Goal: Task Accomplishment & Management: Use online tool/utility

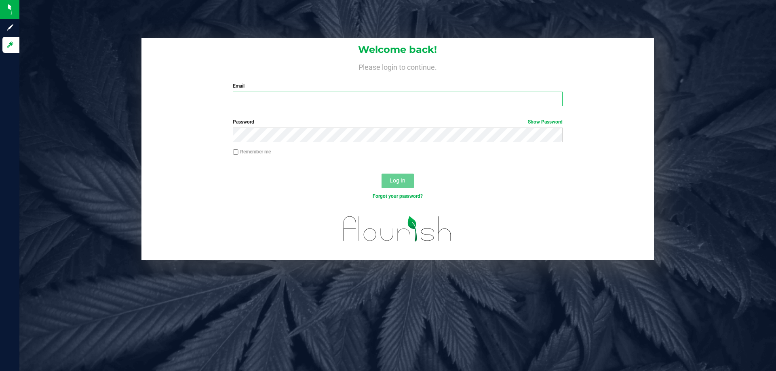
click at [312, 102] on input "Email" at bounding box center [397, 99] width 329 height 15
type input "[EMAIL_ADDRESS][DOMAIN_NAME]"
click at [382, 174] on button "Log In" at bounding box center [398, 181] width 32 height 15
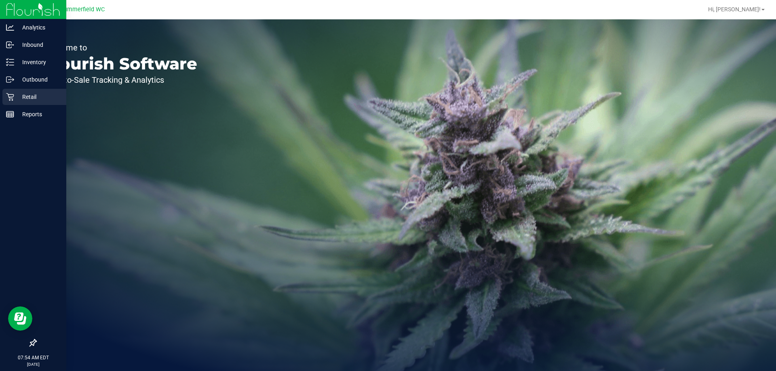
click at [27, 96] on p "Retail" at bounding box center [38, 97] width 49 height 10
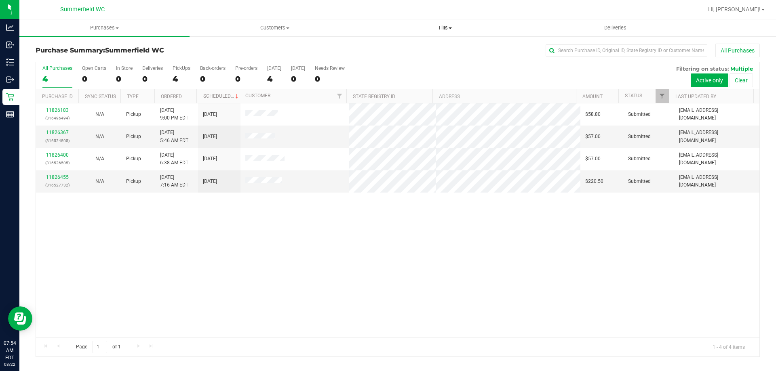
click at [444, 27] on span "Tills" at bounding box center [444, 27] width 169 height 7
click at [435, 49] on li "Manage tills" at bounding box center [445, 49] width 170 height 10
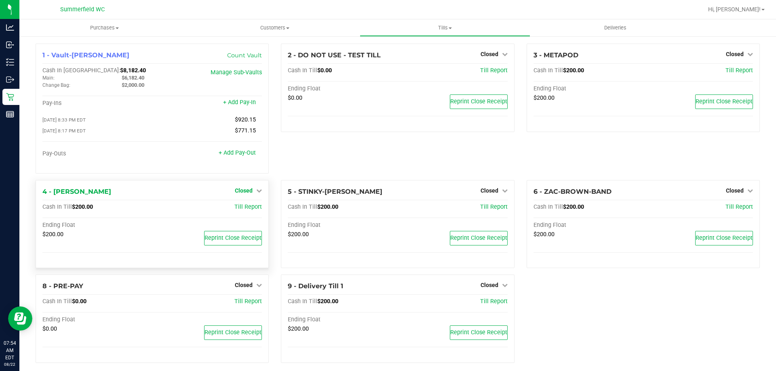
click at [243, 190] on span "Closed" at bounding box center [244, 191] width 18 height 6
click at [244, 206] on link "Open Till" at bounding box center [243, 207] width 21 height 6
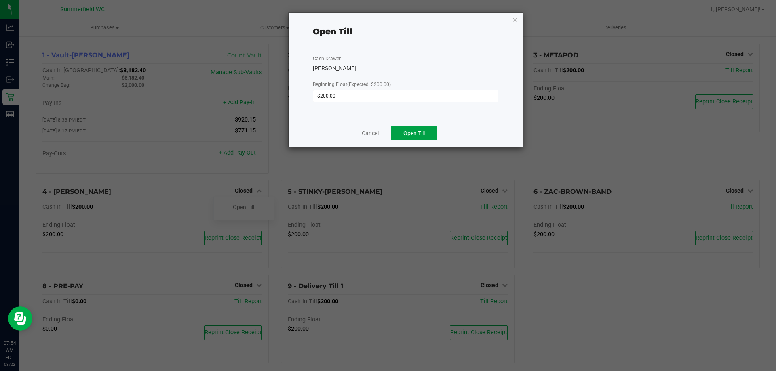
click at [415, 139] on button "Open Till" at bounding box center [414, 133] width 46 height 15
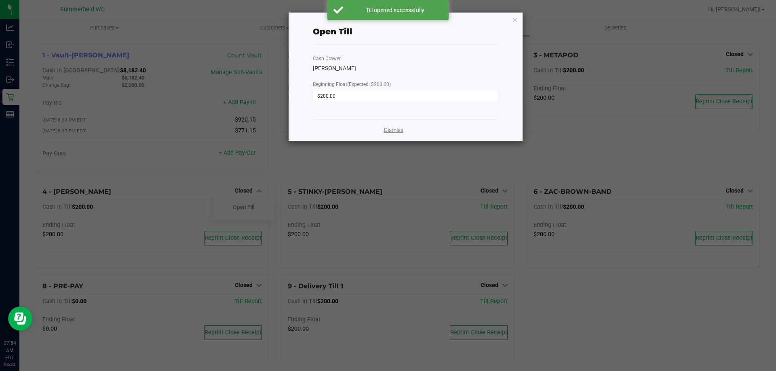
click at [393, 131] on link "Dismiss" at bounding box center [393, 130] width 19 height 8
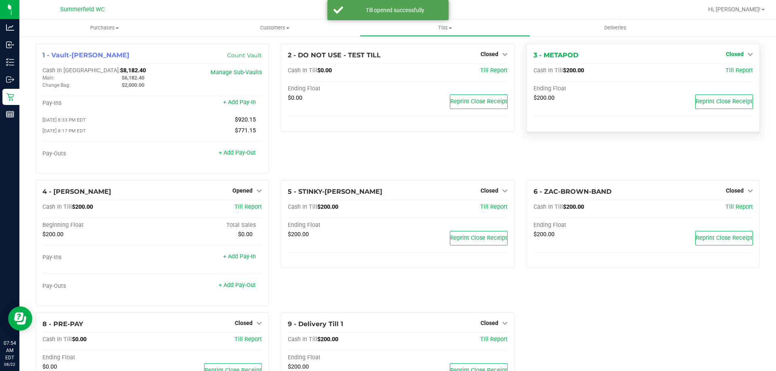
click at [730, 53] on span "Closed" at bounding box center [735, 54] width 18 height 6
click at [732, 71] on link "Open Till" at bounding box center [734, 71] width 21 height 6
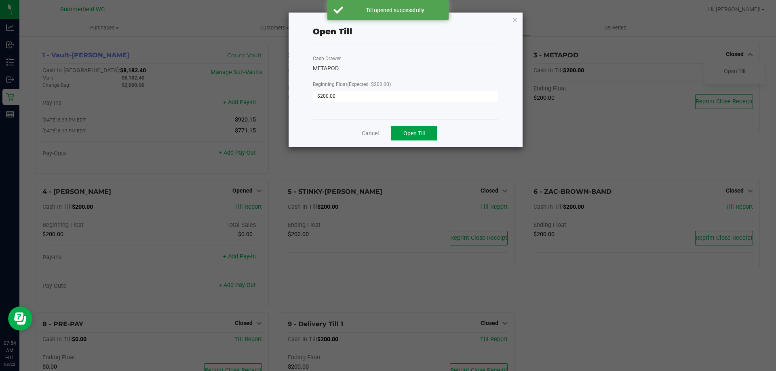
click at [405, 137] on button "Open Till" at bounding box center [414, 133] width 46 height 15
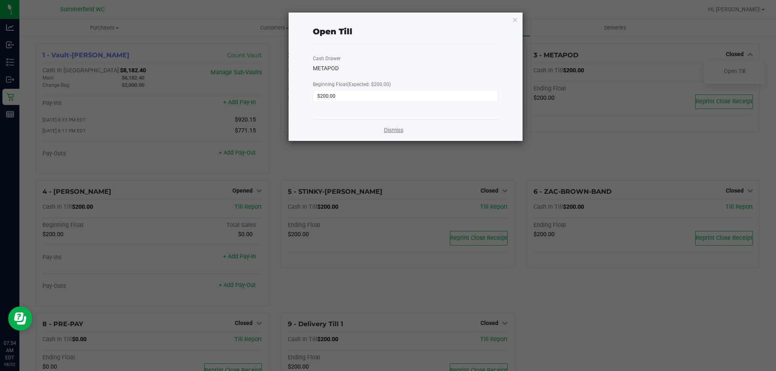
click at [393, 130] on link "Dismiss" at bounding box center [393, 130] width 19 height 8
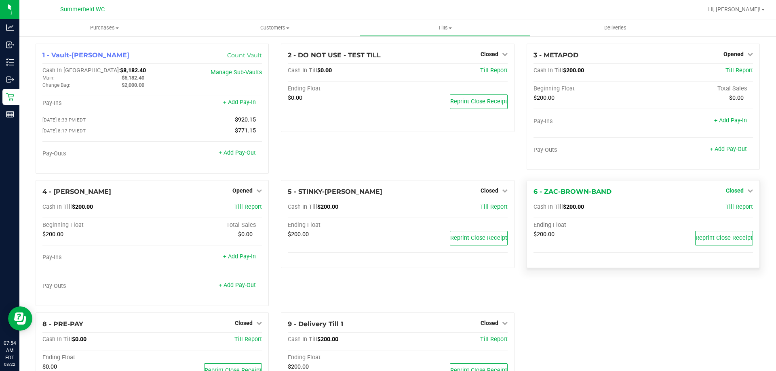
click at [728, 191] on span "Closed" at bounding box center [735, 191] width 18 height 6
click at [730, 209] on link "Open Till" at bounding box center [734, 207] width 21 height 6
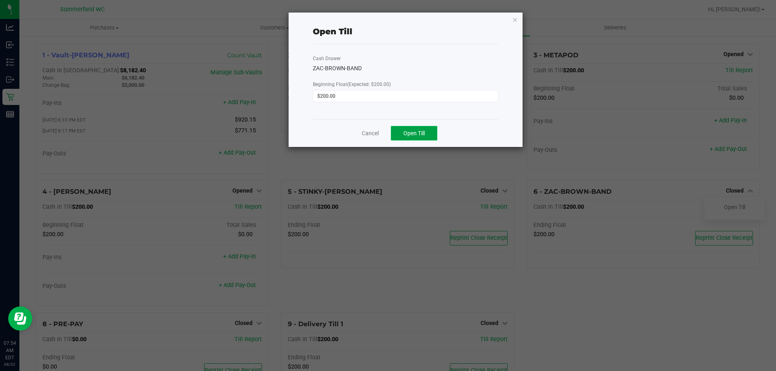
click at [416, 134] on span "Open Till" at bounding box center [413, 133] width 21 height 6
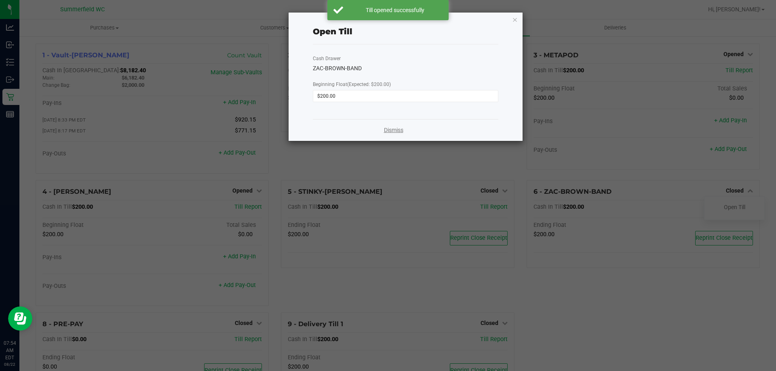
click at [391, 133] on link "Dismiss" at bounding box center [393, 130] width 19 height 8
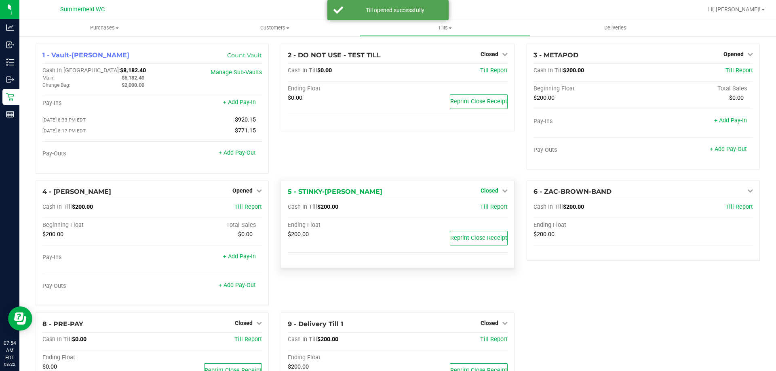
click at [487, 194] on span "Closed" at bounding box center [490, 191] width 18 height 6
click at [487, 210] on link "Open Till" at bounding box center [489, 207] width 21 height 6
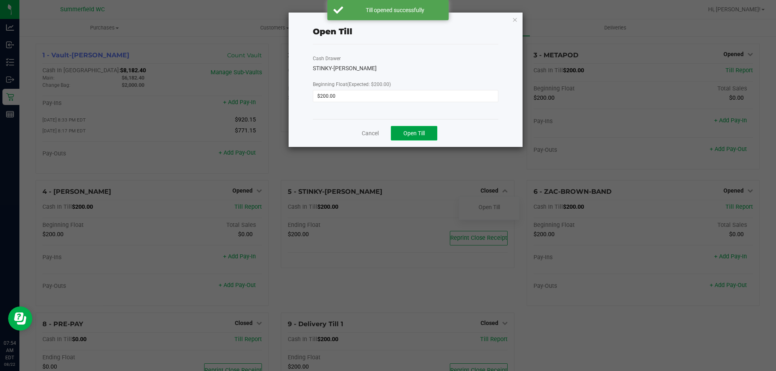
click at [412, 137] on span "Open Till" at bounding box center [413, 133] width 21 height 6
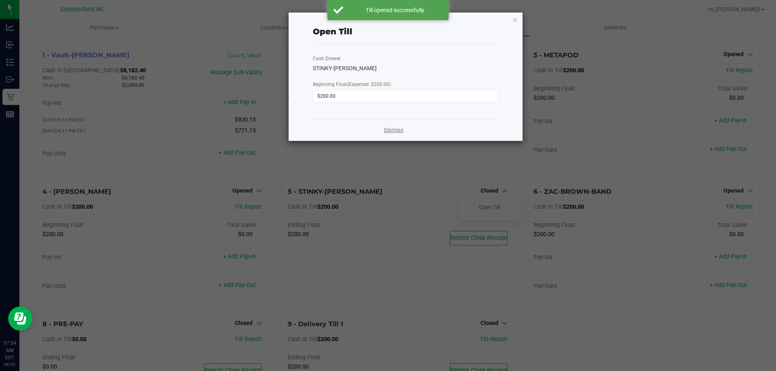
click at [393, 129] on link "Dismiss" at bounding box center [393, 130] width 19 height 8
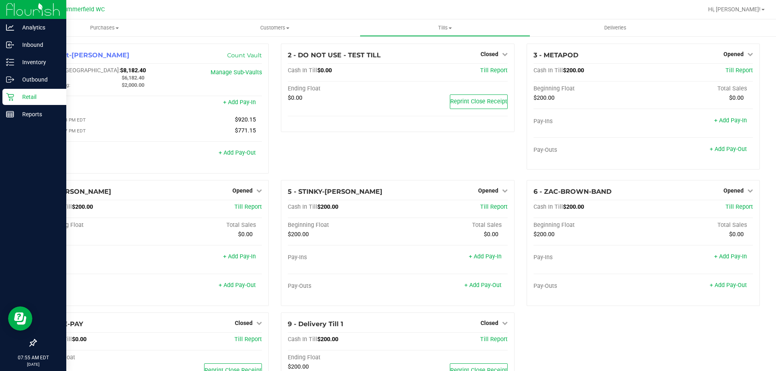
click at [26, 94] on p "Retail" at bounding box center [38, 97] width 49 height 10
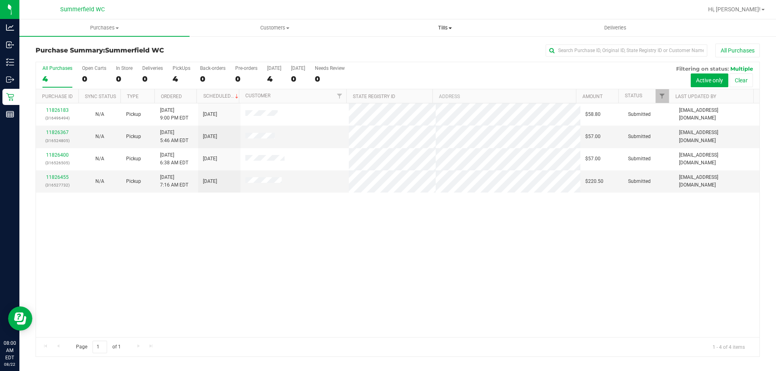
click at [443, 26] on span "Tills" at bounding box center [444, 27] width 169 height 7
click at [440, 46] on li "Manage tills" at bounding box center [445, 49] width 170 height 10
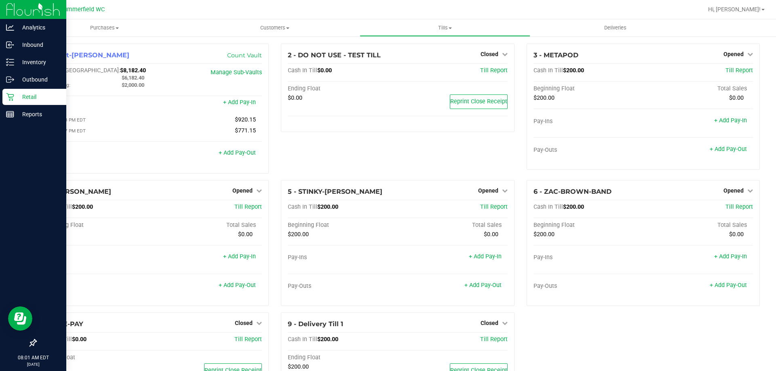
drag, startPoint x: 29, startPoint y: 97, endPoint x: 32, endPoint y: 92, distance: 5.1
click at [30, 96] on p "Retail" at bounding box center [38, 97] width 49 height 10
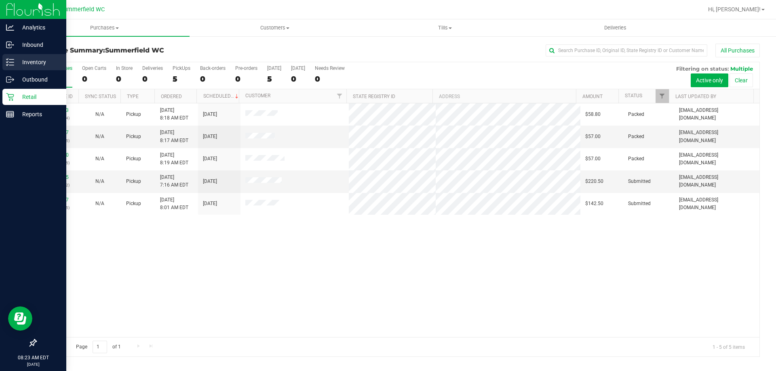
click at [29, 61] on p "Inventory" at bounding box center [38, 62] width 49 height 10
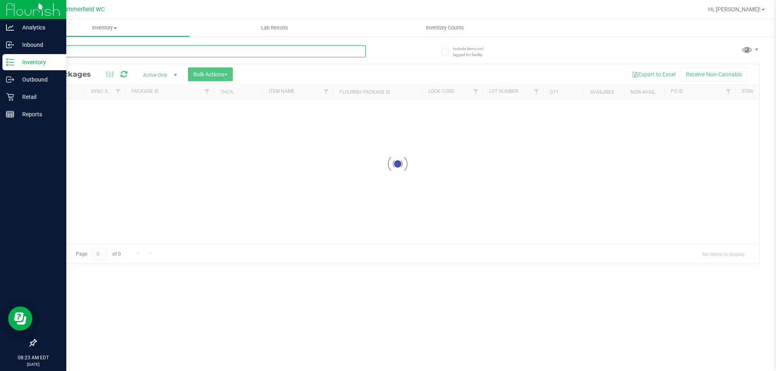
click at [97, 51] on input "text" at bounding box center [201, 51] width 330 height 12
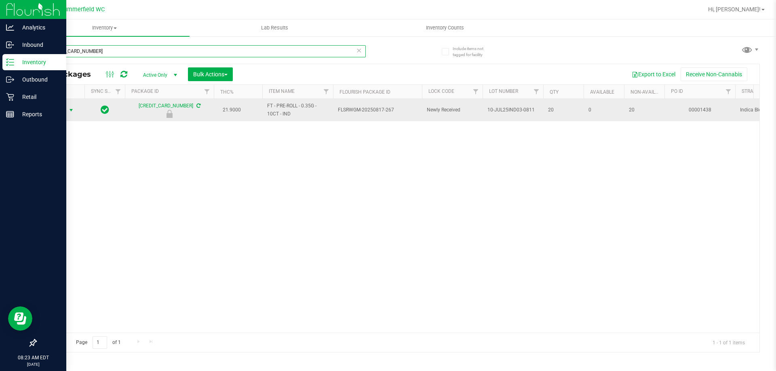
type input "[CREDIT_CARD_NUMBER]"
click at [70, 108] on span "select" at bounding box center [71, 110] width 6 height 6
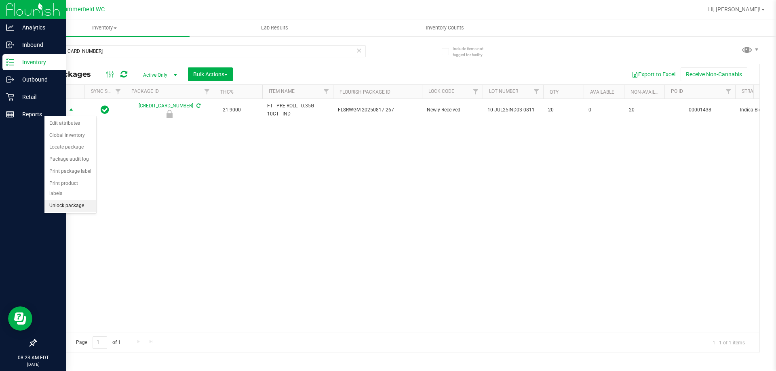
click at [76, 200] on li "Unlock package" at bounding box center [70, 206] width 52 height 12
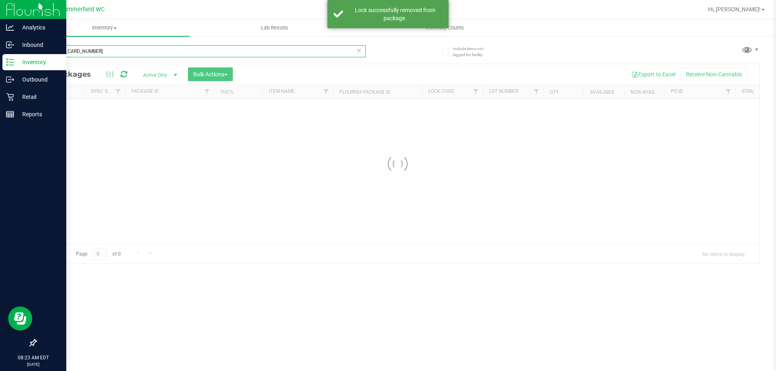
click at [116, 50] on input "[CREDIT_CARD_NUMBER]" at bounding box center [201, 51] width 330 height 12
click at [116, 50] on div "Inventory All packages All inventory Waste log Create inventory Lab Results Inv…" at bounding box center [397, 195] width 757 height 352
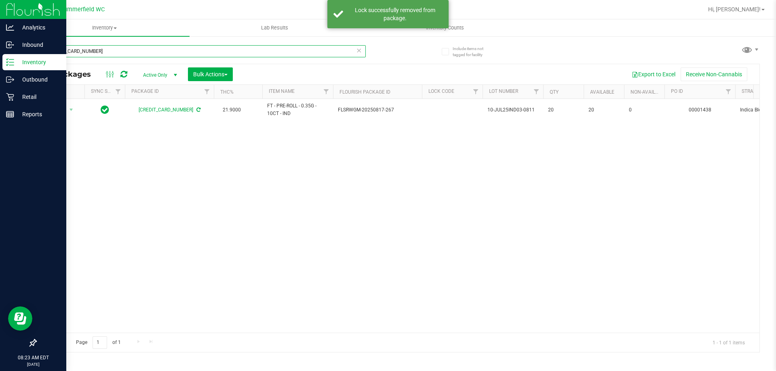
click at [116, 50] on input "[CREDIT_CARD_NUMBER]" at bounding box center [201, 51] width 330 height 12
click at [115, 51] on input "[CREDIT_CARD_NUMBER]" at bounding box center [201, 51] width 330 height 12
click at [113, 52] on input "[CREDIT_CARD_NUMBER]" at bounding box center [201, 51] width 330 height 12
click at [112, 52] on input "[CREDIT_CARD_NUMBER]" at bounding box center [201, 51] width 330 height 12
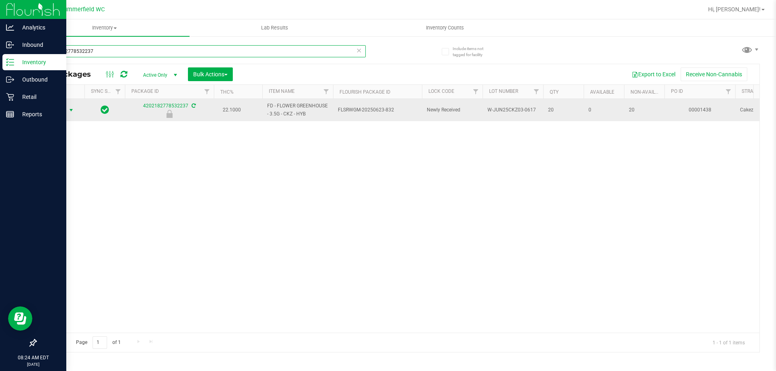
type input "4202182778532237"
click at [71, 109] on span "select" at bounding box center [71, 110] width 6 height 6
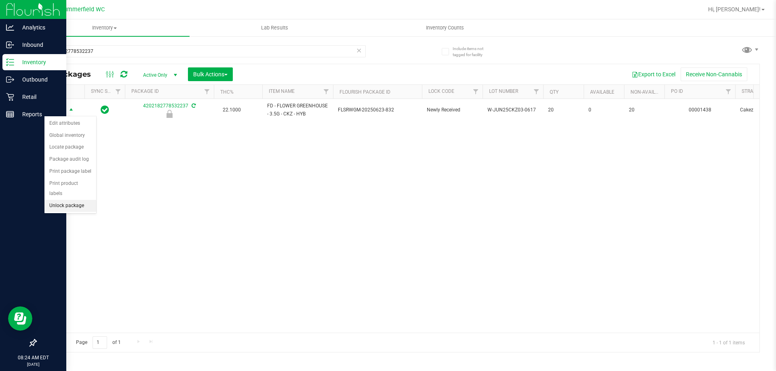
click at [77, 200] on li "Unlock package" at bounding box center [70, 206] width 52 height 12
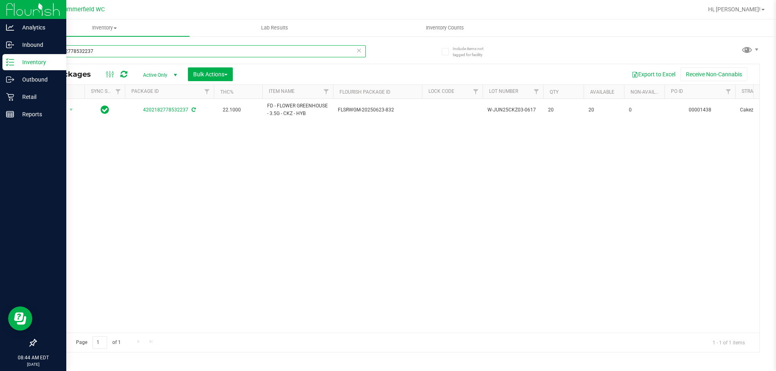
click at [127, 49] on input "4202182778532237" at bounding box center [201, 51] width 330 height 12
type input "4"
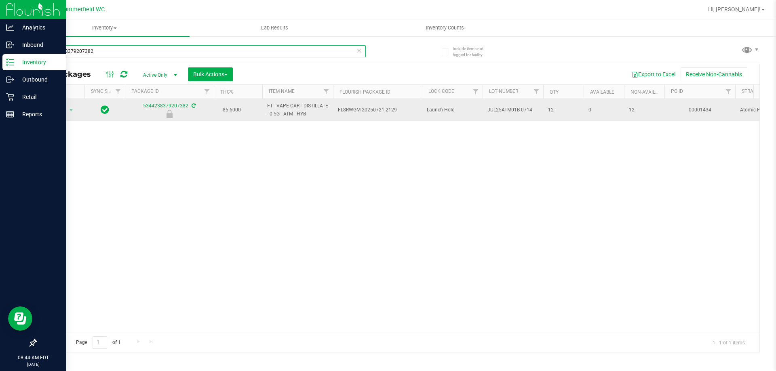
type input "5344238379207382"
click at [59, 113] on span "Action" at bounding box center [55, 110] width 22 height 11
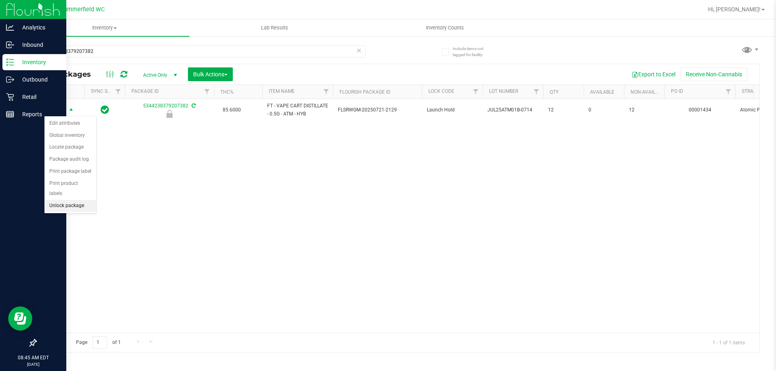
click at [77, 200] on li "Unlock package" at bounding box center [70, 206] width 52 height 12
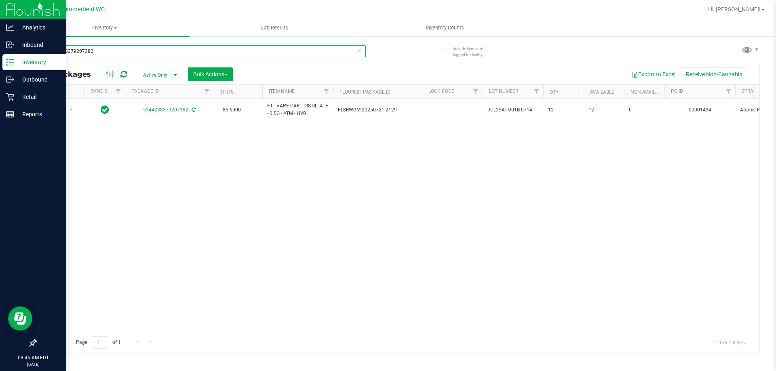
click at [133, 51] on input "5344238379207382" at bounding box center [201, 51] width 330 height 12
type input "5"
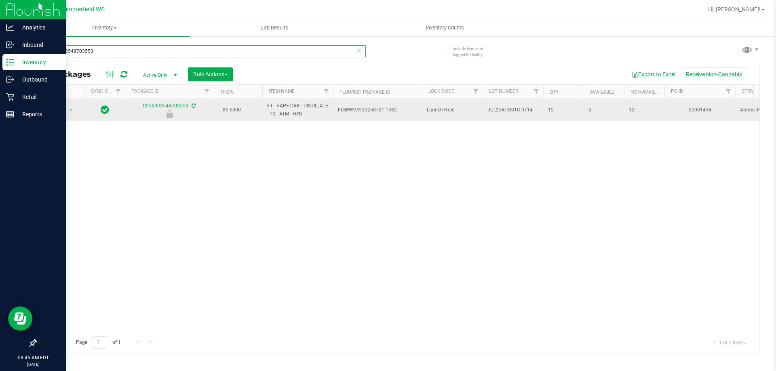
type input "0256093548703553"
click at [59, 110] on span "Action" at bounding box center [55, 110] width 22 height 11
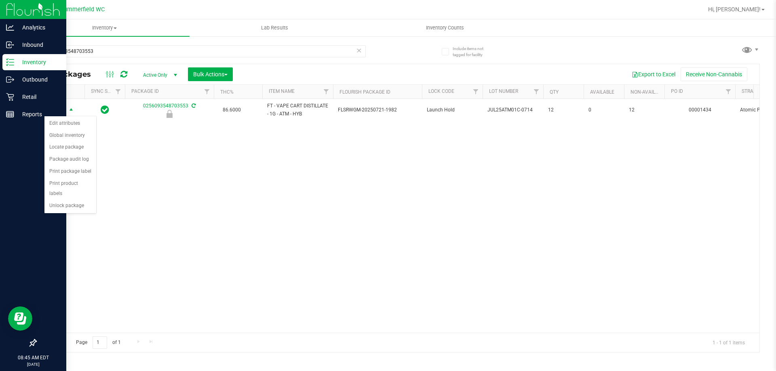
click at [78, 203] on div "Action Edit attributes Global inventory Locate package Package audit log Print …" at bounding box center [70, 165] width 53 height 98
click at [80, 200] on li "Unlock package" at bounding box center [70, 206] width 52 height 12
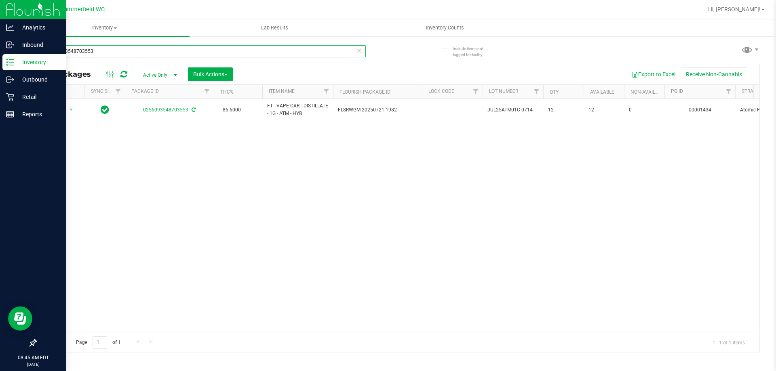
drag, startPoint x: 123, startPoint y: 46, endPoint x: 24, endPoint y: 49, distance: 98.7
click at [26, 50] on div "Include items not tagged for facility 0256093548703553 All Packages Active Only…" at bounding box center [397, 159] width 757 height 247
type input "atm"
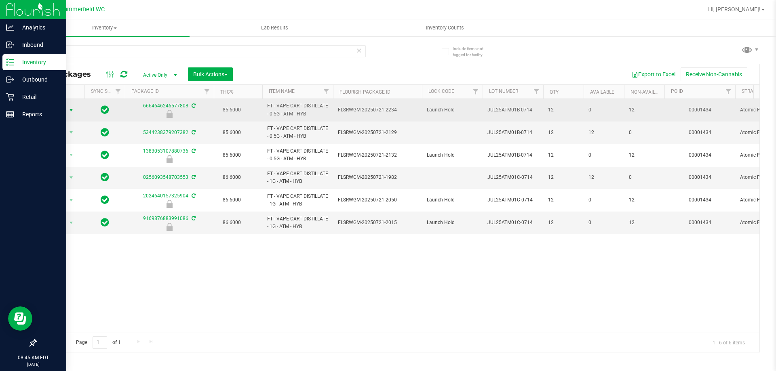
click at [57, 112] on span "Action" at bounding box center [55, 110] width 22 height 11
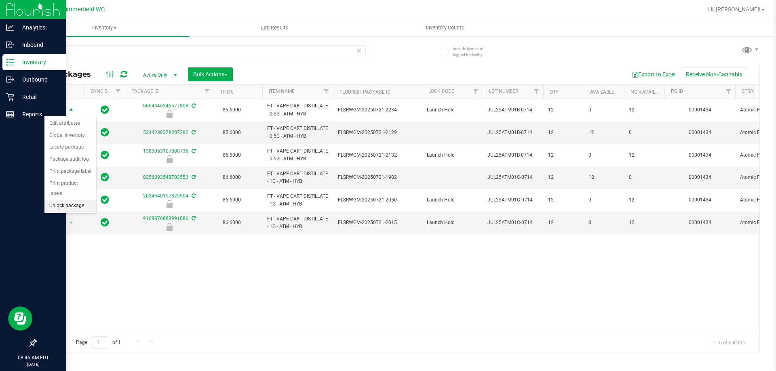
click at [64, 200] on li "Unlock package" at bounding box center [70, 206] width 52 height 12
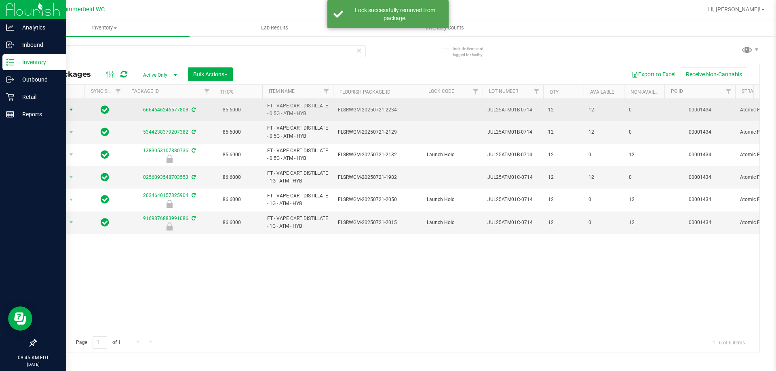
click at [60, 108] on span "Action" at bounding box center [55, 109] width 22 height 11
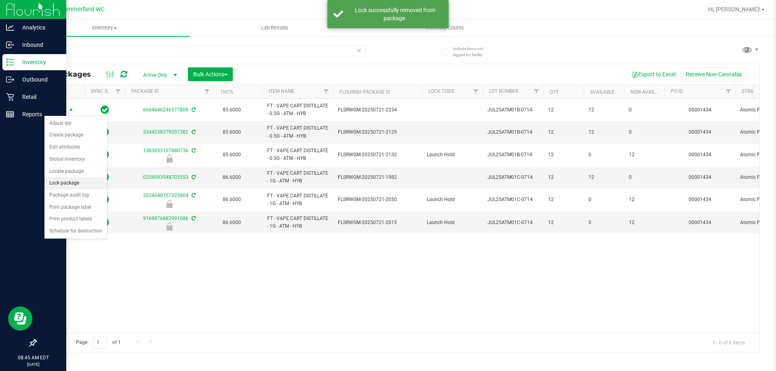
click at [60, 180] on li "Lock package" at bounding box center [75, 183] width 63 height 12
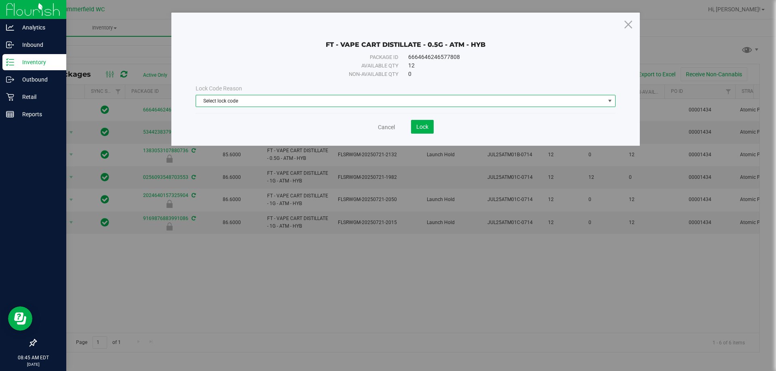
click at [248, 100] on span "Select lock code" at bounding box center [400, 100] width 409 height 11
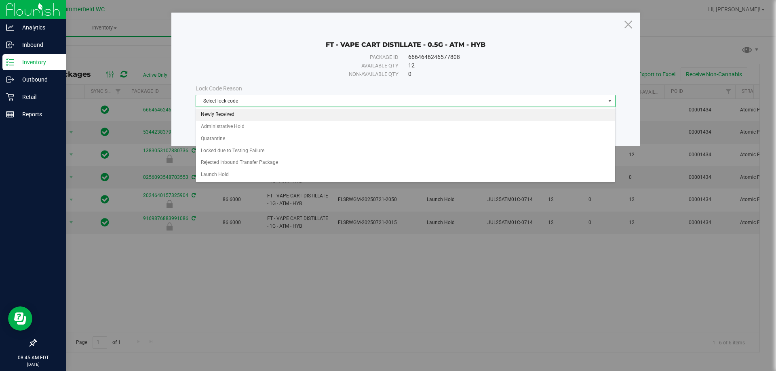
click at [247, 115] on li "Newly Received" at bounding box center [405, 115] width 419 height 12
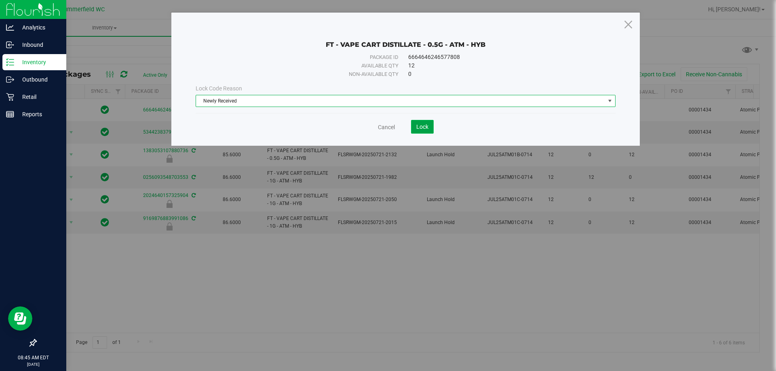
click at [422, 129] on span "Lock" at bounding box center [422, 127] width 12 height 6
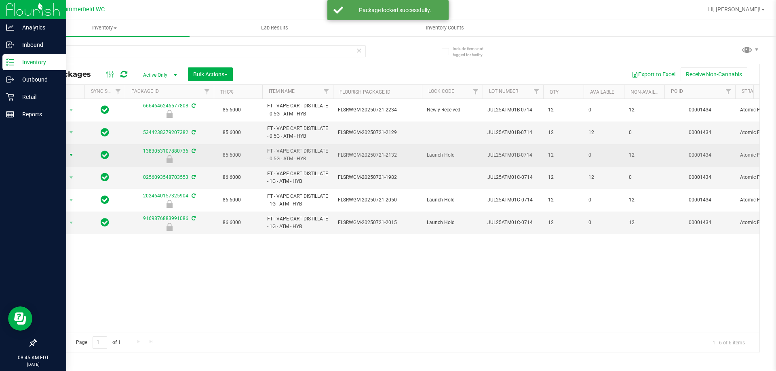
click at [56, 152] on span "Action" at bounding box center [55, 155] width 22 height 11
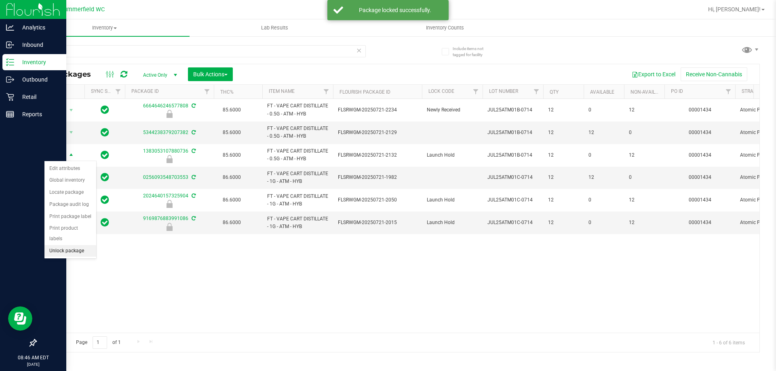
click at [61, 245] on li "Unlock package" at bounding box center [70, 251] width 52 height 12
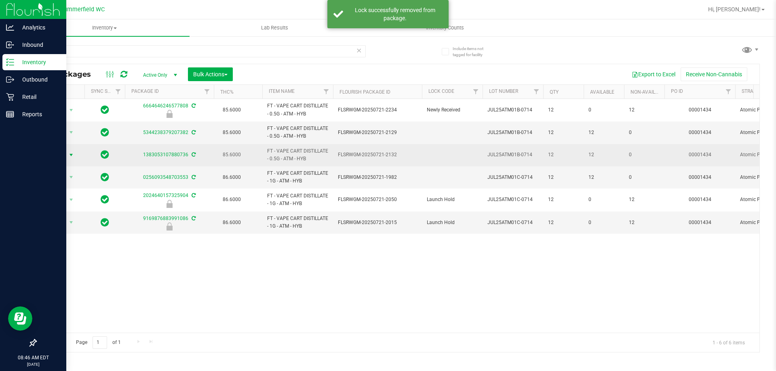
click at [65, 154] on span "Action" at bounding box center [55, 155] width 22 height 11
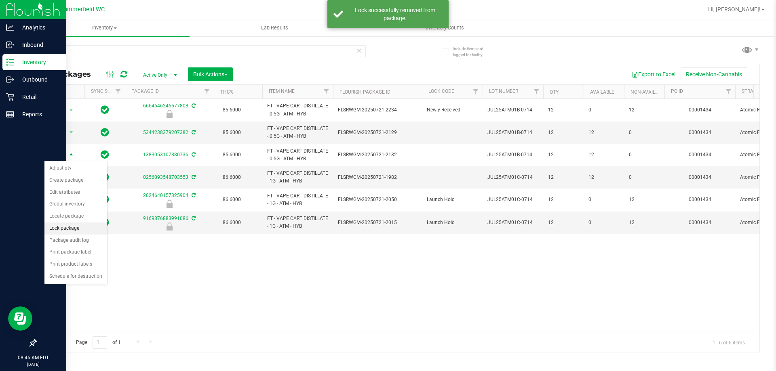
click at [62, 226] on li "Lock package" at bounding box center [75, 229] width 63 height 12
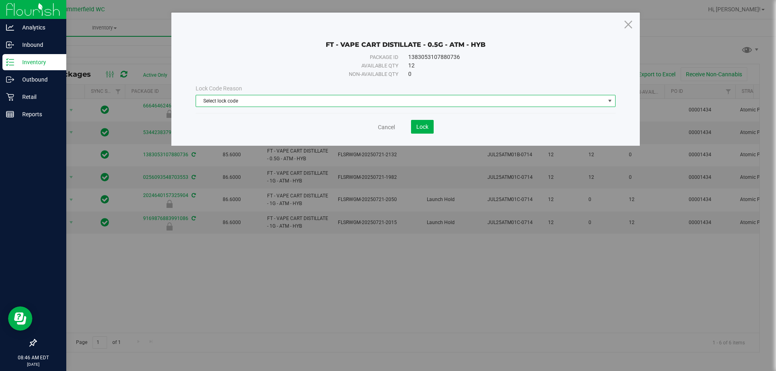
click at [297, 101] on span "Select lock code" at bounding box center [400, 100] width 409 height 11
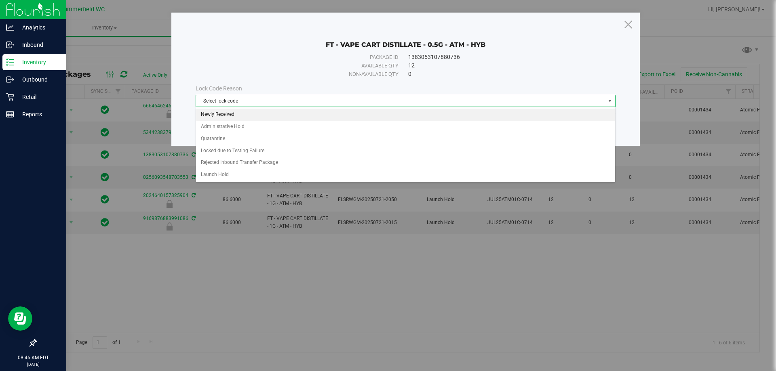
click at [275, 113] on li "Newly Received" at bounding box center [405, 115] width 419 height 12
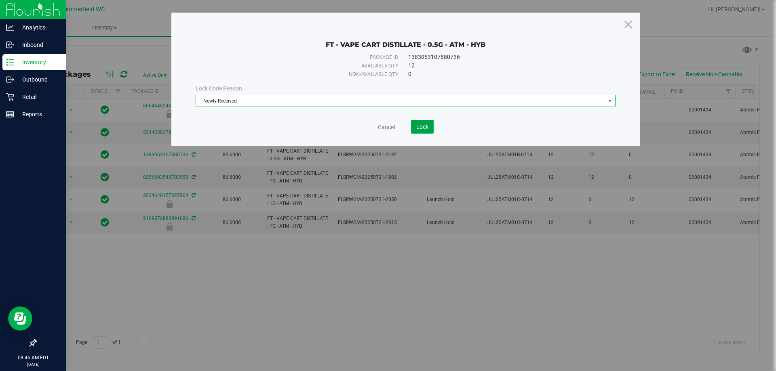
click at [418, 125] on span "Lock" at bounding box center [422, 127] width 12 height 6
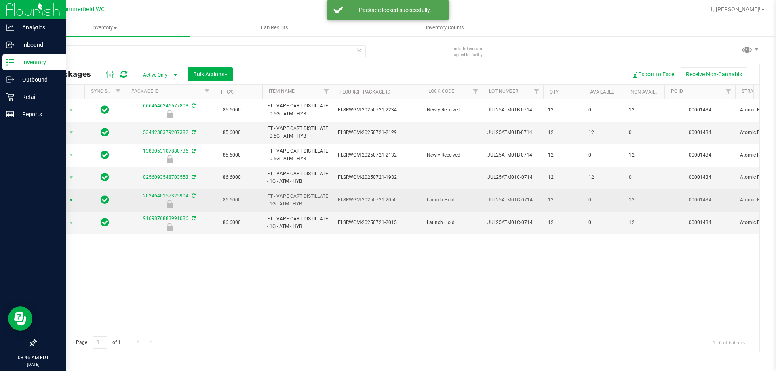
click at [59, 201] on span "Action" at bounding box center [55, 200] width 22 height 11
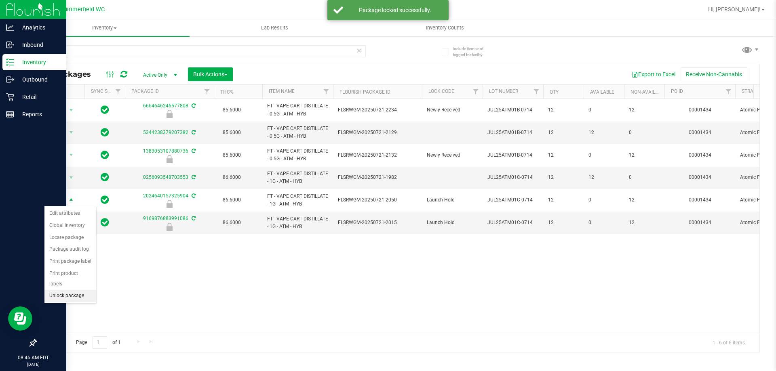
click at [75, 290] on li "Unlock package" at bounding box center [70, 296] width 52 height 12
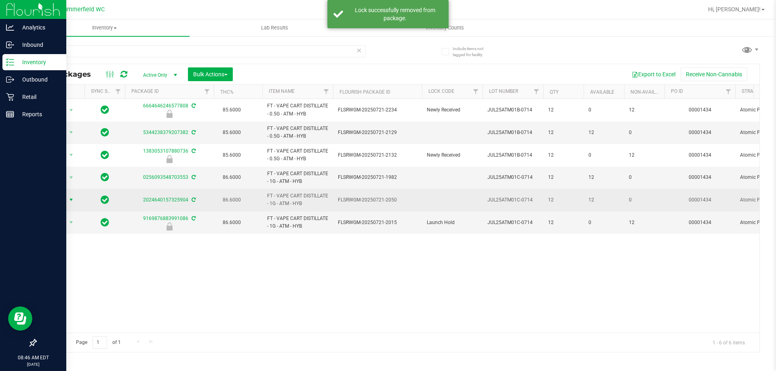
click at [60, 199] on span "Action" at bounding box center [55, 199] width 22 height 11
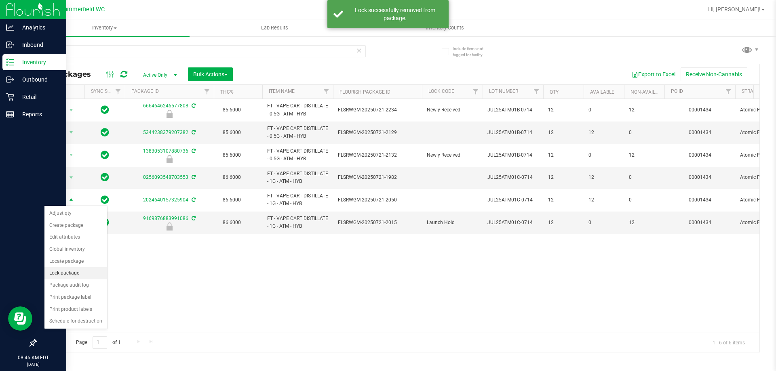
click at [61, 272] on li "Lock package" at bounding box center [75, 274] width 63 height 12
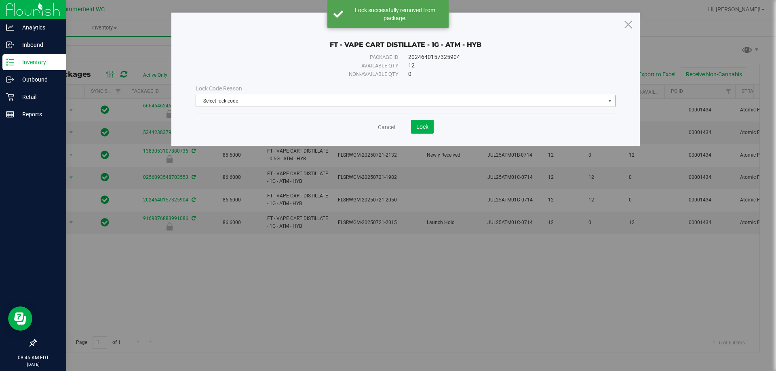
click at [356, 98] on span "Select lock code" at bounding box center [400, 100] width 409 height 11
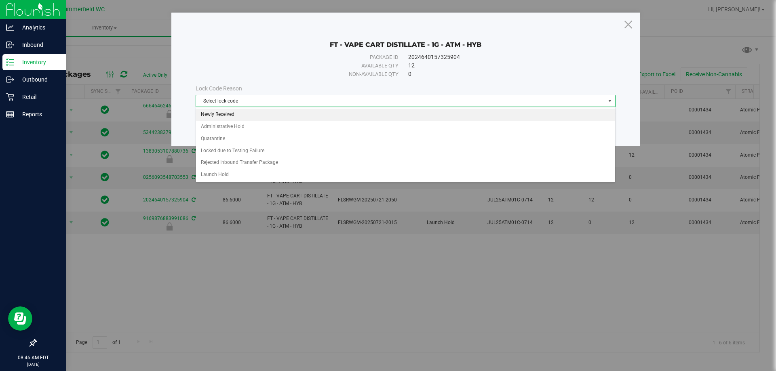
click at [294, 112] on li "Newly Received" at bounding box center [405, 115] width 419 height 12
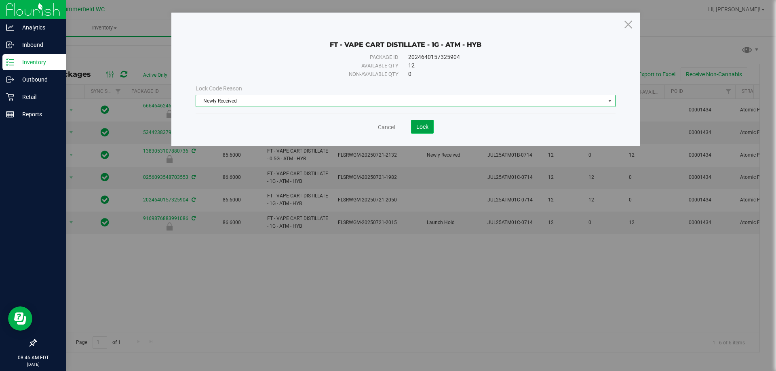
click at [419, 125] on span "Lock" at bounding box center [422, 127] width 12 height 6
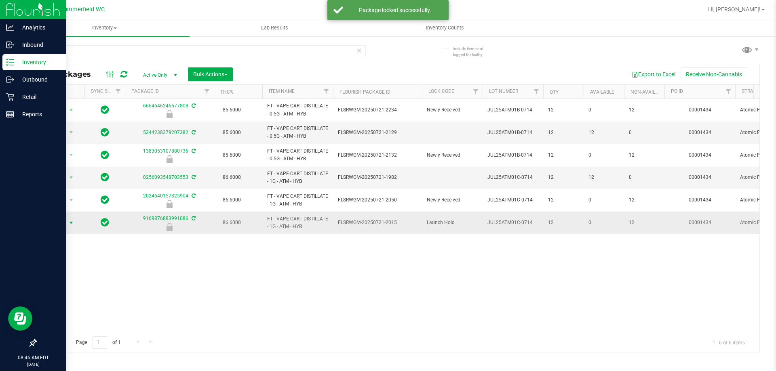
click at [60, 224] on span "Action" at bounding box center [55, 222] width 22 height 11
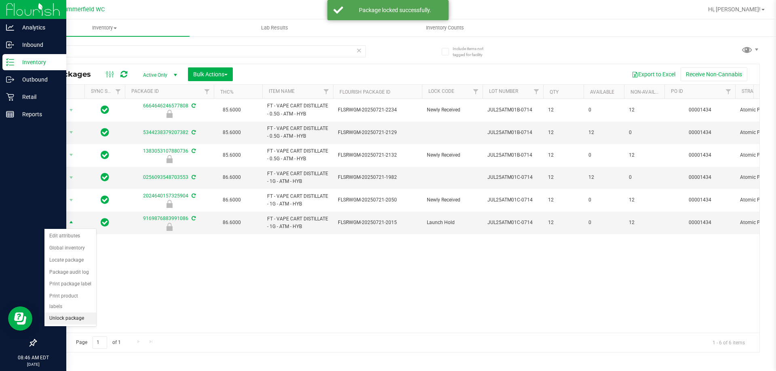
click at [63, 313] on li "Unlock package" at bounding box center [70, 319] width 52 height 12
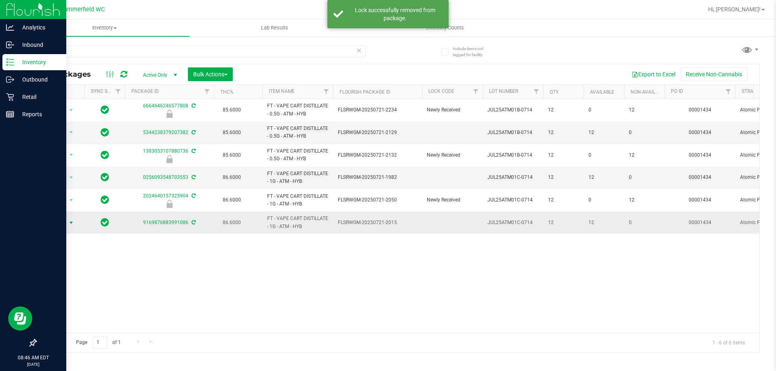
click at [56, 220] on span "Action" at bounding box center [55, 222] width 22 height 11
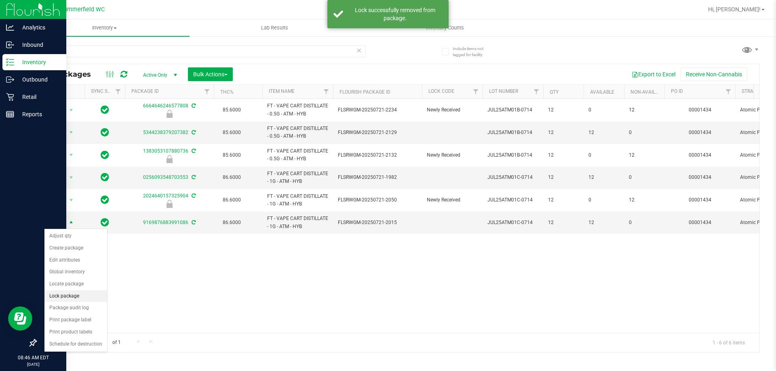
click at [63, 300] on li "Lock package" at bounding box center [75, 297] width 63 height 12
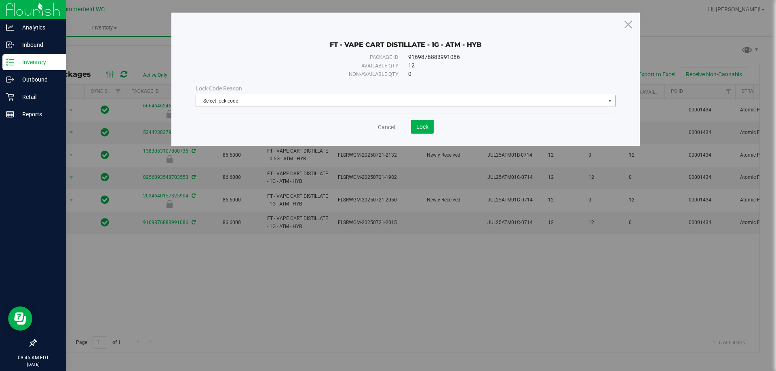
click at [262, 100] on span "Select lock code" at bounding box center [400, 100] width 409 height 11
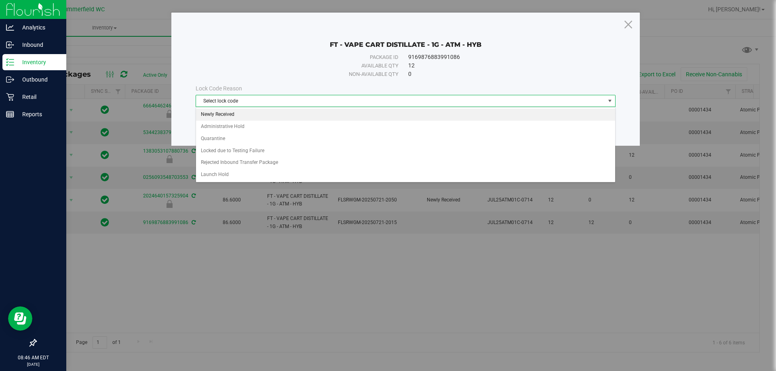
click at [249, 112] on li "Newly Received" at bounding box center [405, 115] width 419 height 12
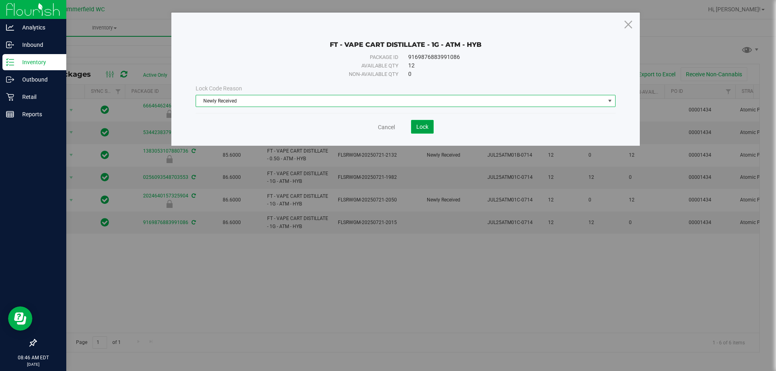
click at [422, 126] on span "Lock" at bounding box center [422, 127] width 12 height 6
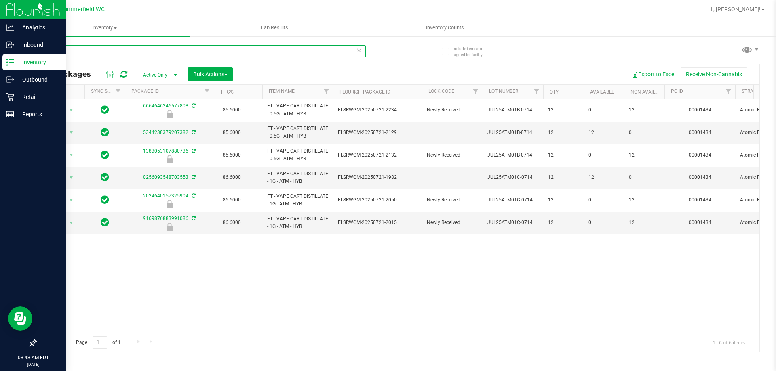
click at [88, 51] on input "atm" at bounding box center [201, 51] width 330 height 12
type input "a"
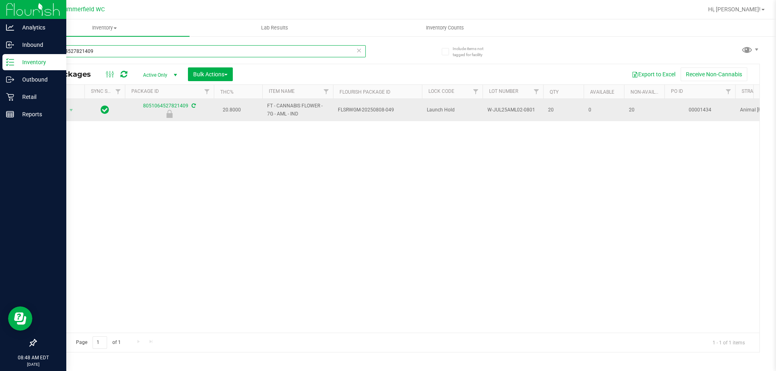
type input "8051064527821409"
click at [59, 111] on span "Action" at bounding box center [55, 110] width 22 height 11
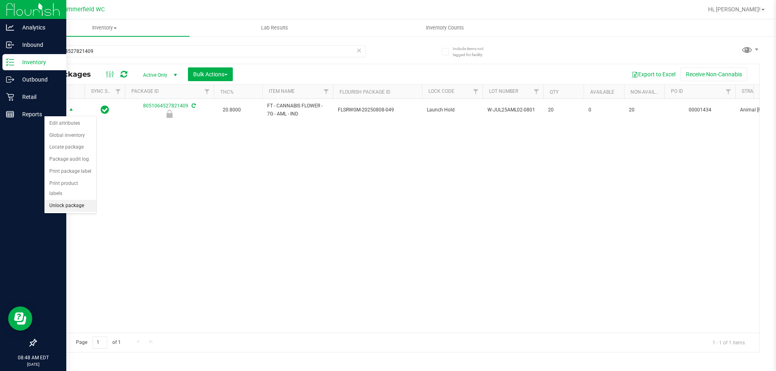
click at [76, 200] on li "Unlock package" at bounding box center [70, 206] width 52 height 12
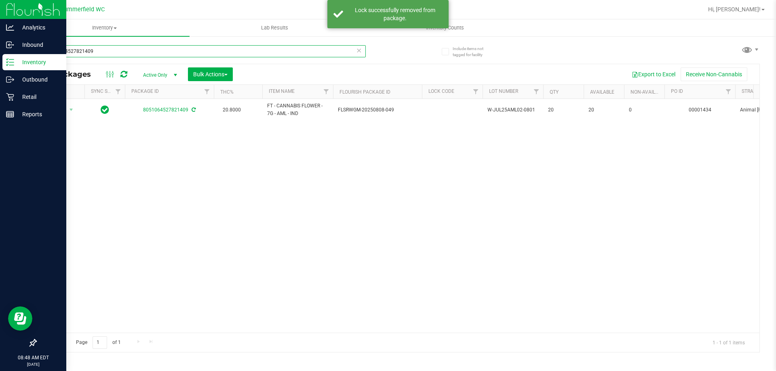
click at [122, 49] on input "8051064527821409" at bounding box center [201, 51] width 330 height 12
type input "8"
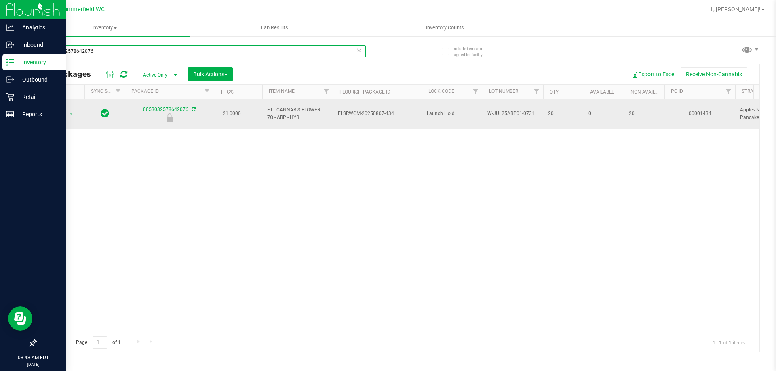
type input "0053032578642076"
click at [59, 117] on span "Action" at bounding box center [55, 113] width 22 height 11
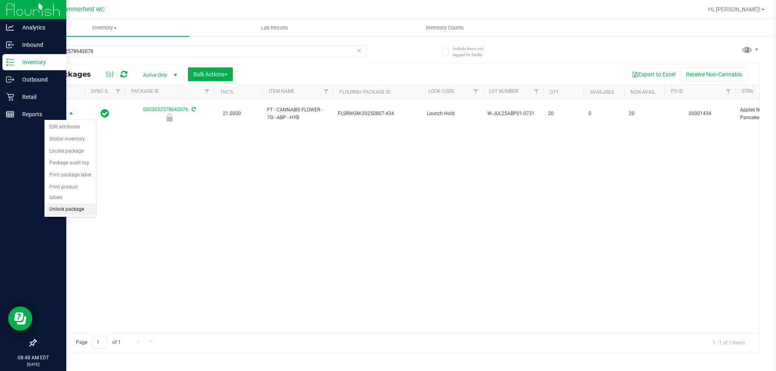
click at [73, 204] on li "Unlock package" at bounding box center [70, 210] width 52 height 12
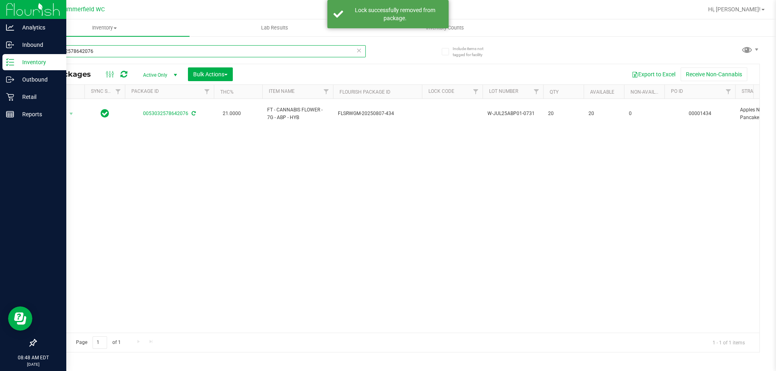
click at [113, 51] on input "0053032578642076" at bounding box center [201, 51] width 330 height 12
type input "0"
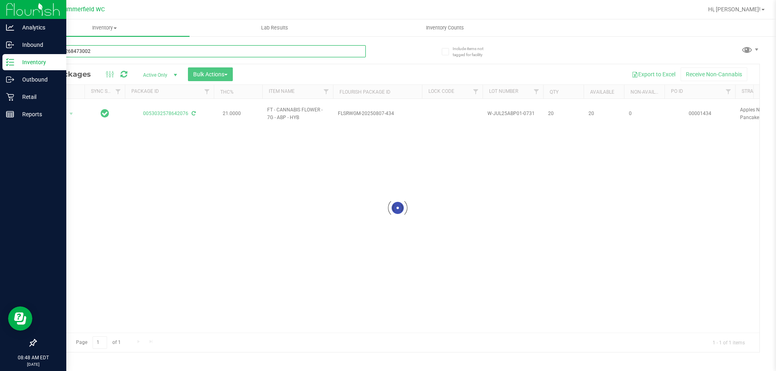
type input "2902792684730026"
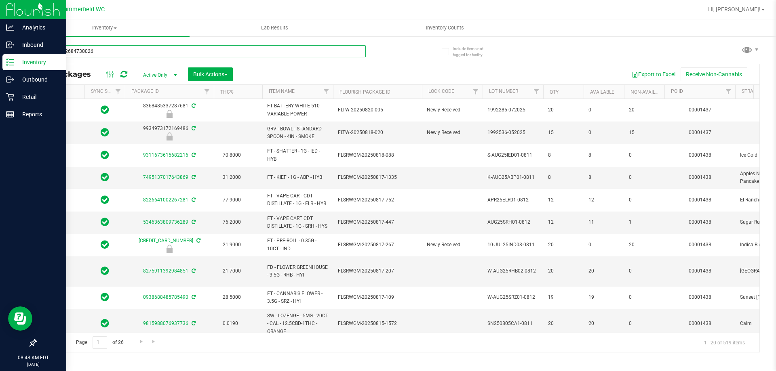
type input "[DATE]"
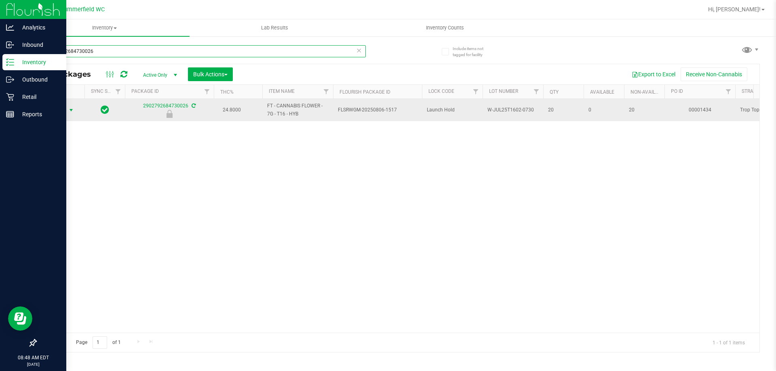
type input "2902792684730026"
click at [68, 110] on span "select" at bounding box center [71, 110] width 6 height 6
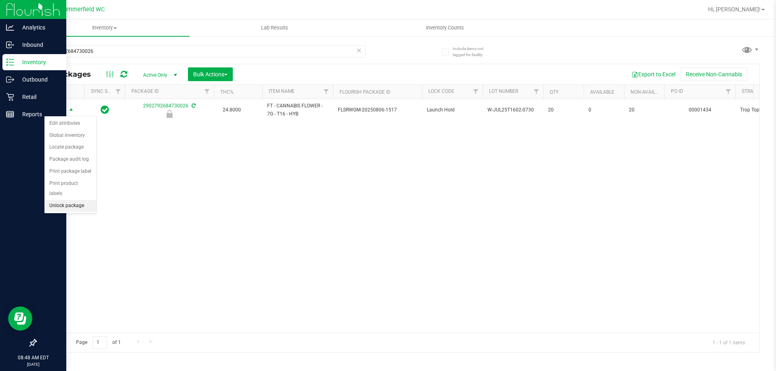
click at [78, 200] on li "Unlock package" at bounding box center [70, 206] width 52 height 12
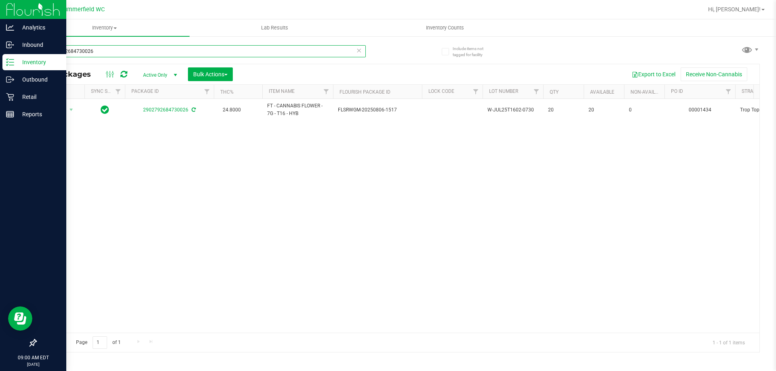
click at [107, 49] on input "2902792684730026" at bounding box center [201, 51] width 330 height 12
type input "2"
type input "lmz"
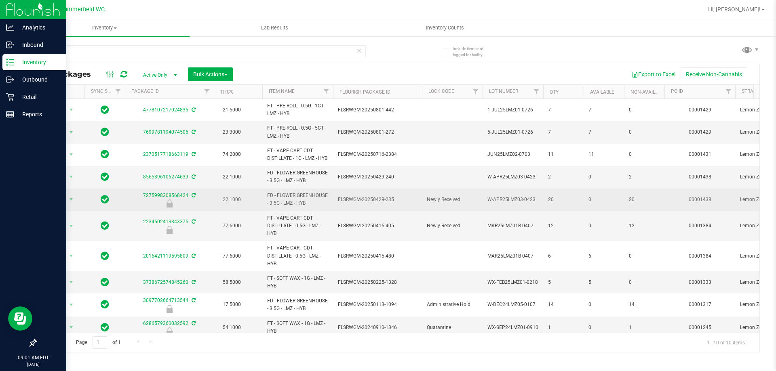
click at [60, 205] on span "Action" at bounding box center [55, 199] width 22 height 11
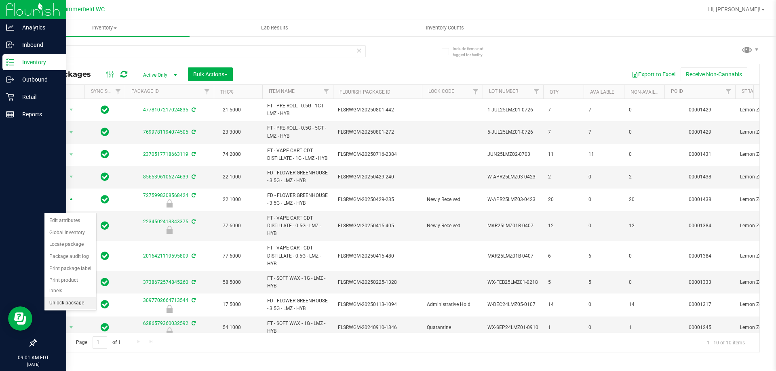
click at [71, 298] on li "Unlock package" at bounding box center [70, 304] width 52 height 12
